Goal: Ask a question

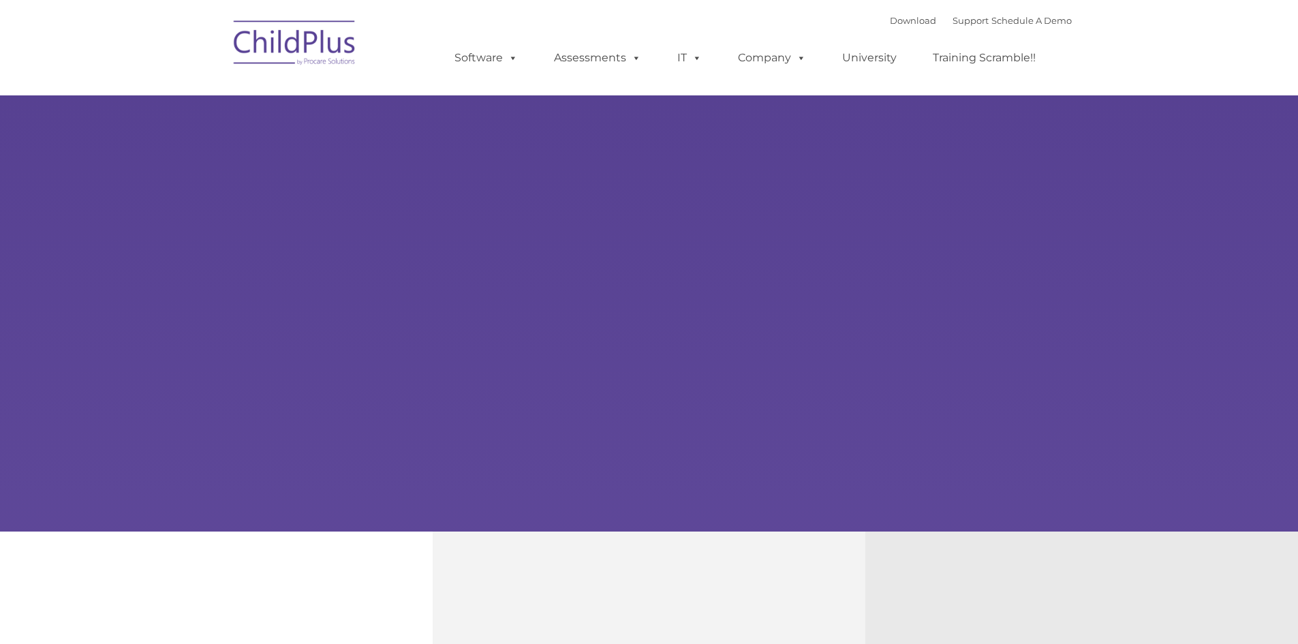
select select "MEDIUM"
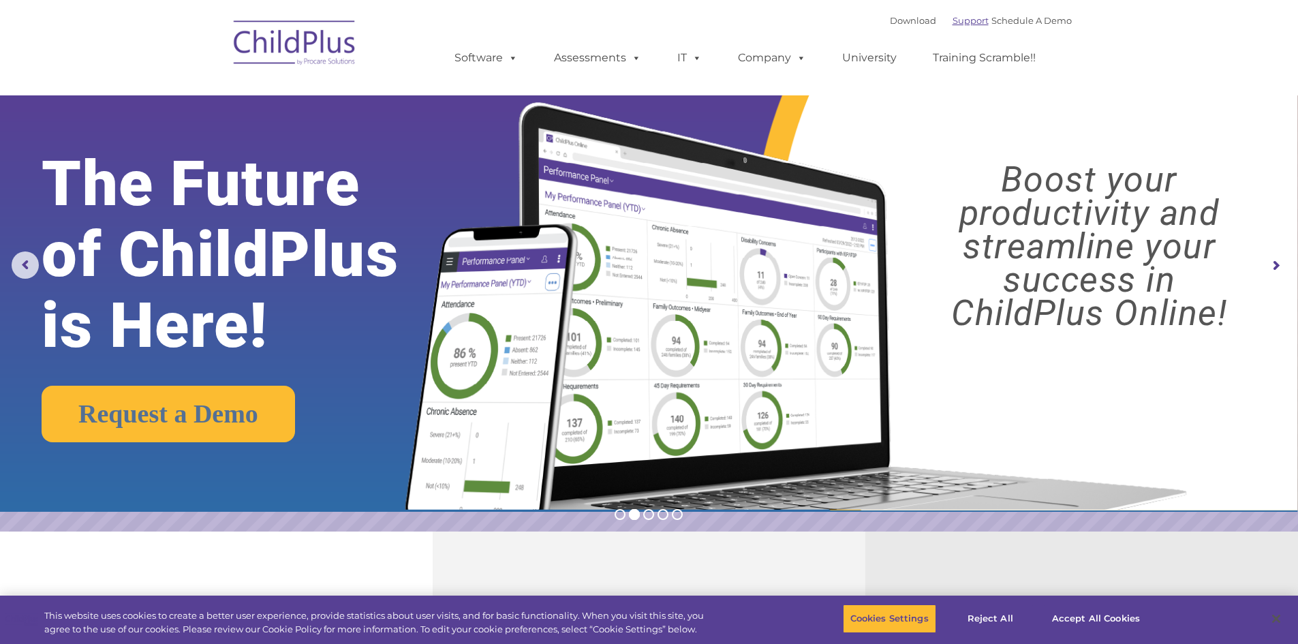
click at [953, 16] on link "Support" at bounding box center [971, 20] width 36 height 11
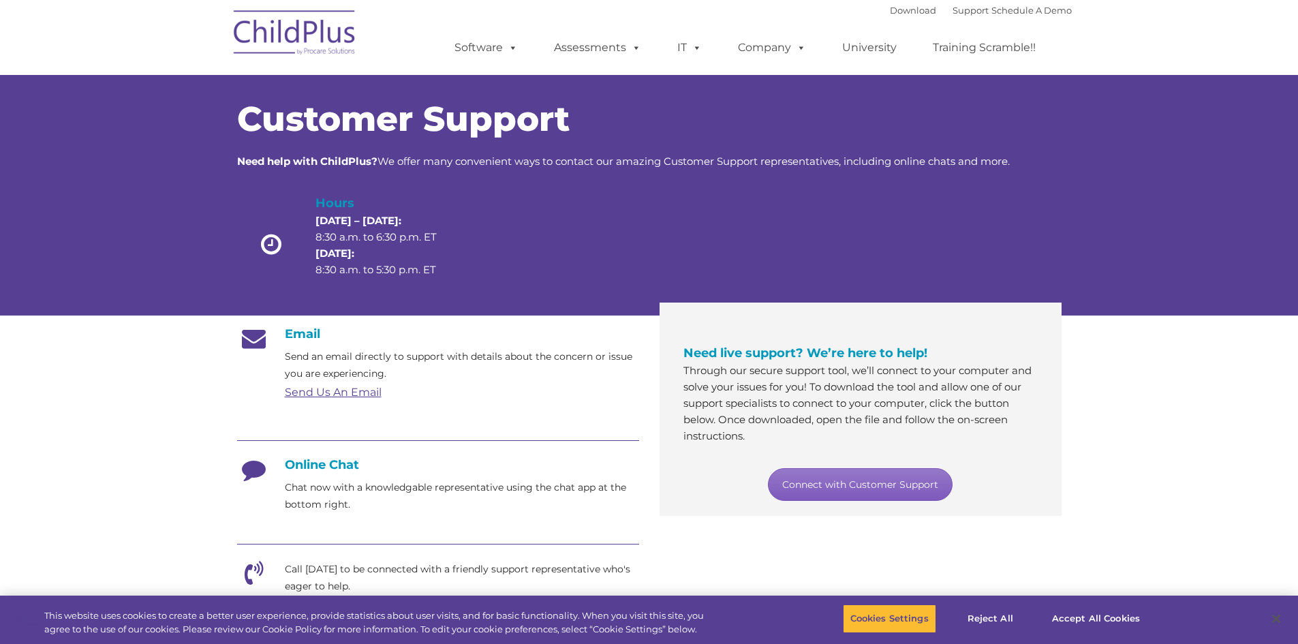
click at [897, 485] on link "Connect with Customer Support" at bounding box center [860, 484] width 185 height 33
